Goal: Obtain resource: Download file/media

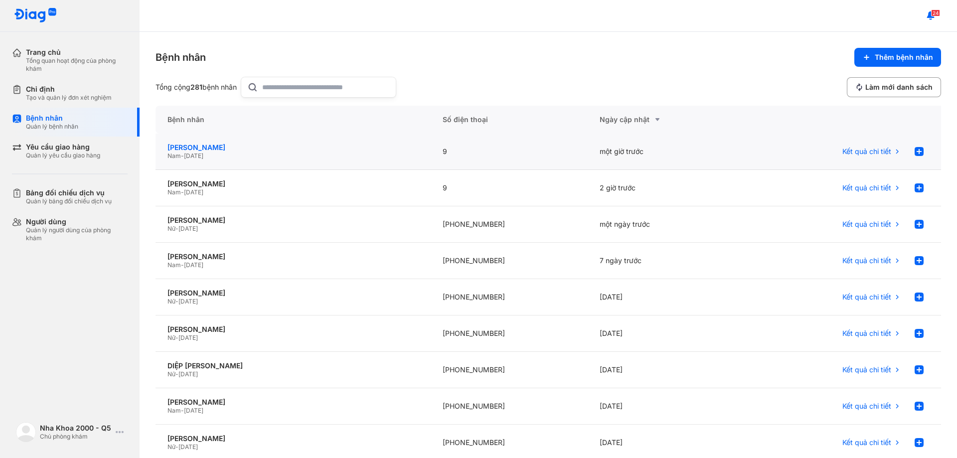
click at [264, 147] on div "[PERSON_NAME]" at bounding box center [293, 147] width 251 height 9
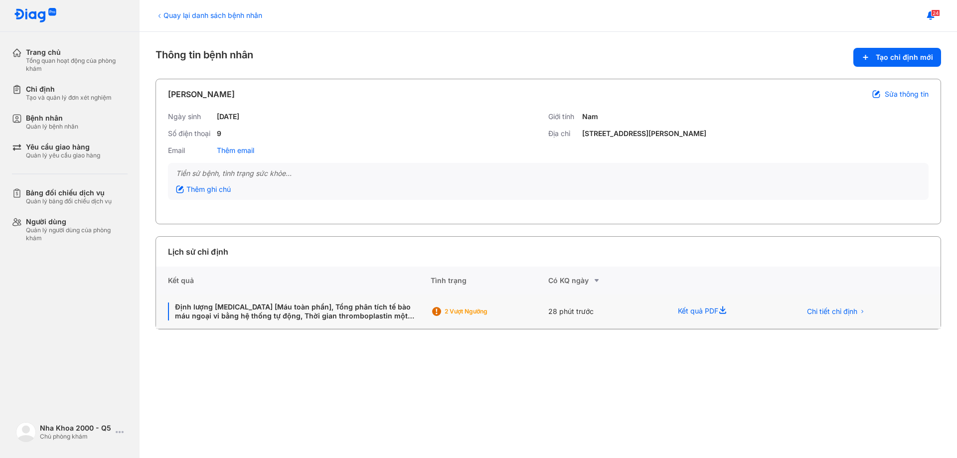
click at [694, 317] on div "Kết quả PDF" at bounding box center [727, 312] width 123 height 34
click at [483, 312] on div "2 Vượt ngưỡng" at bounding box center [485, 312] width 80 height 8
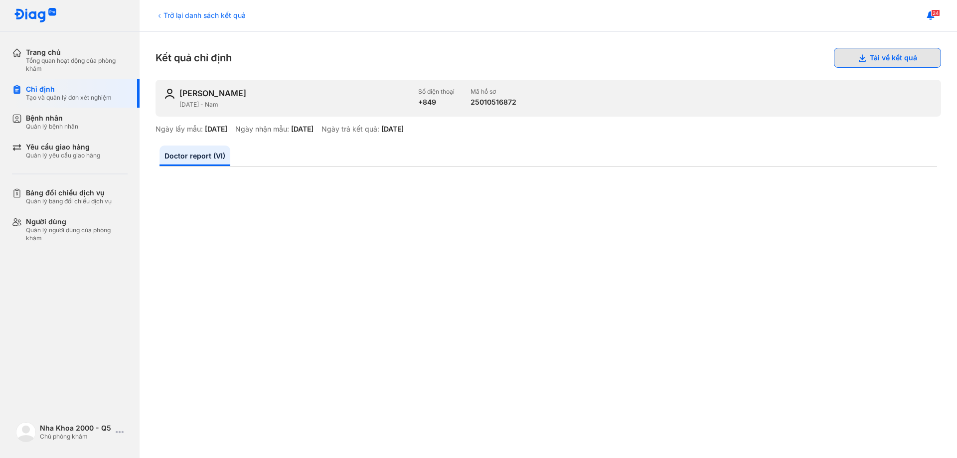
click at [877, 58] on button "Tải về kết quả" at bounding box center [887, 58] width 107 height 20
